Goal: Transaction & Acquisition: Purchase product/service

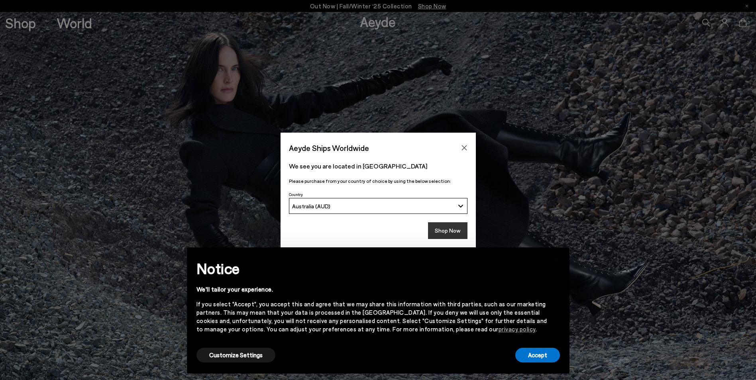
click at [461, 230] on button "Shop Now" at bounding box center [447, 231] width 39 height 17
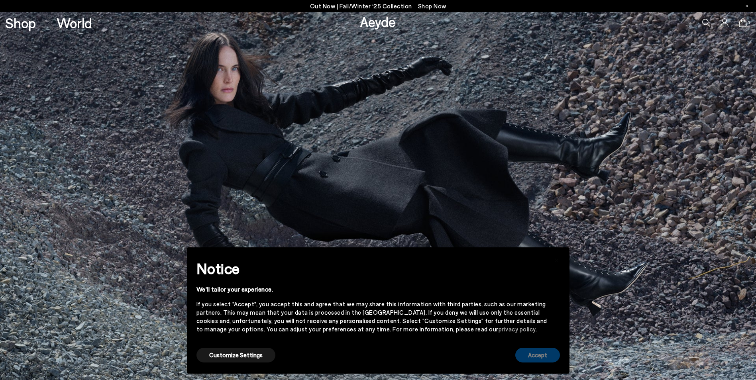
click at [538, 357] on button "Accept" at bounding box center [538, 355] width 45 height 15
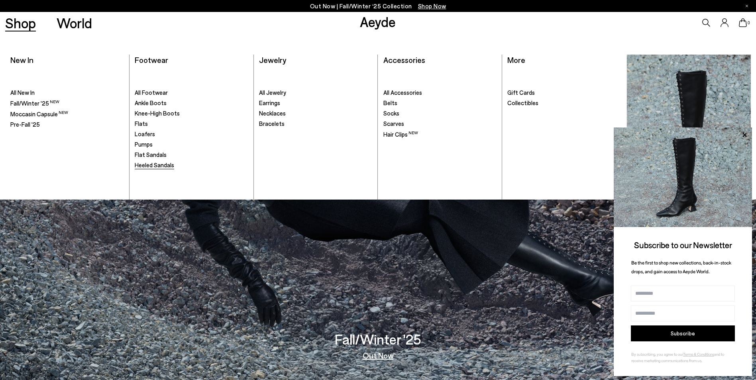
click at [147, 165] on span "Heeled Sandals" at bounding box center [154, 165] width 39 height 7
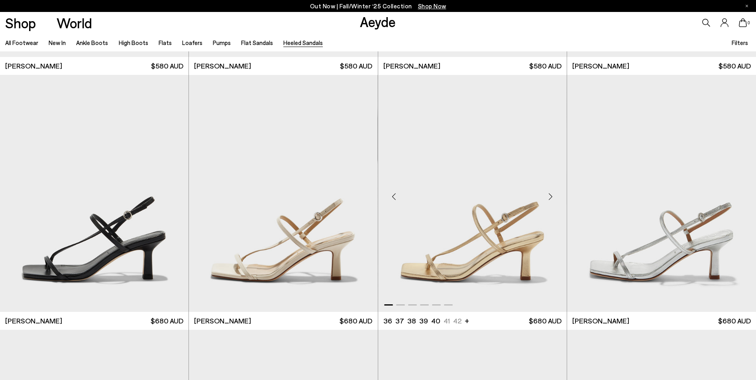
scroll to position [1037, 0]
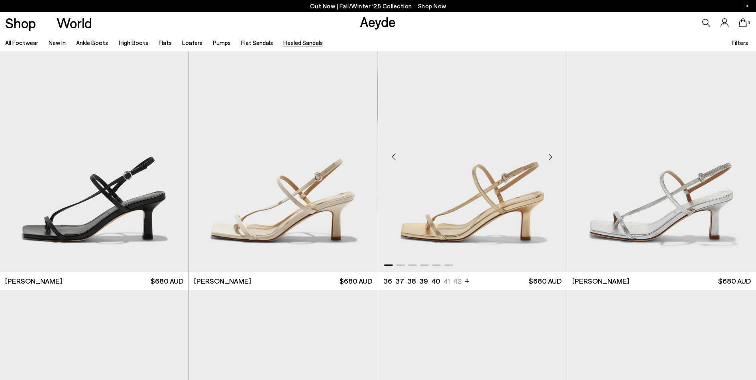
click at [552, 154] on div "Next slide" at bounding box center [551, 157] width 24 height 24
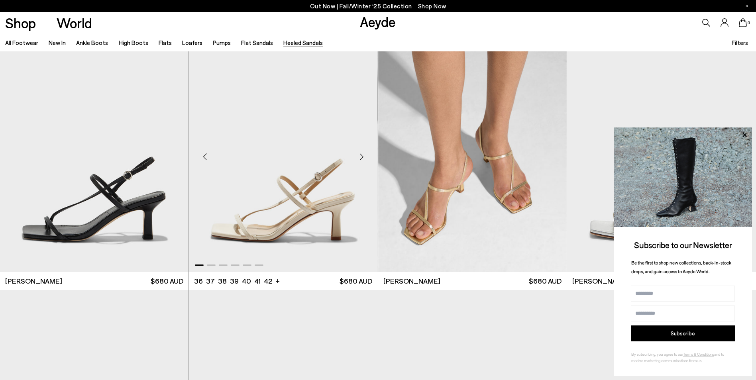
click at [362, 158] on div "Next slide" at bounding box center [362, 157] width 24 height 24
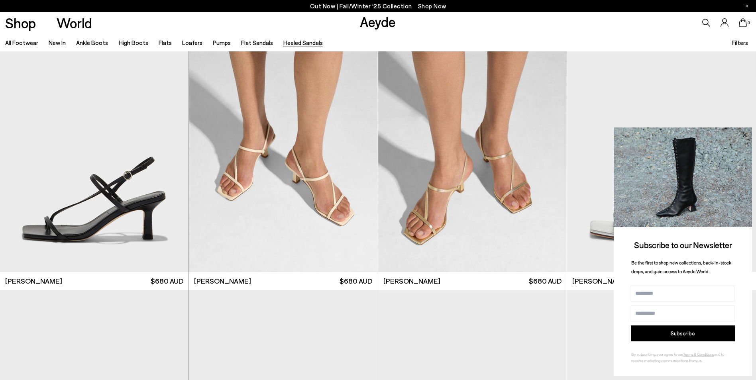
click at [743, 133] on icon at bounding box center [745, 135] width 10 height 10
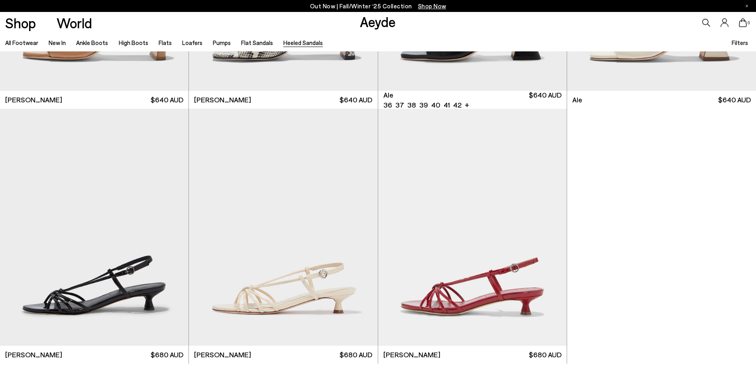
scroll to position [2353, 0]
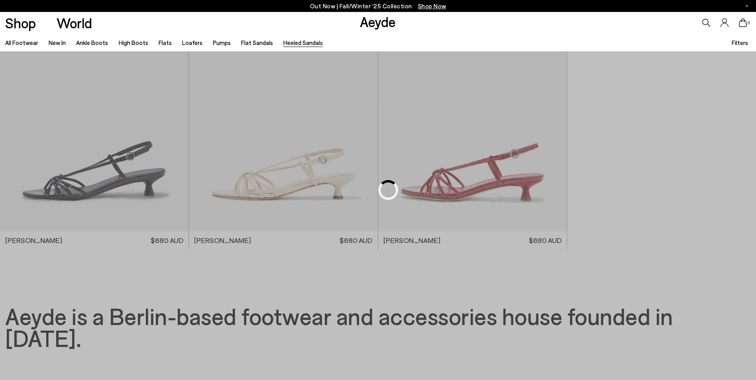
scroll to position [495, 0]
